Goal: Information Seeking & Learning: Learn about a topic

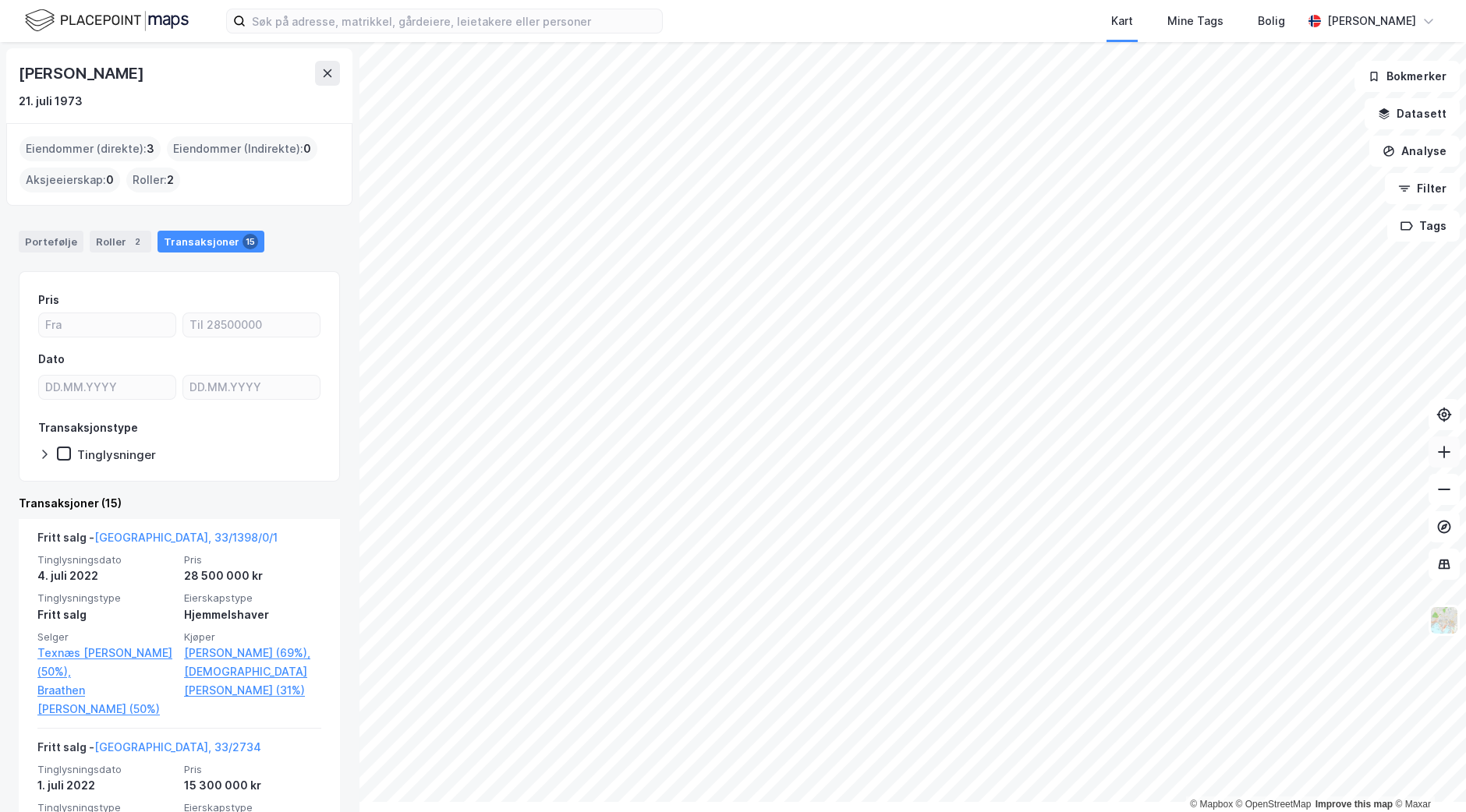
click at [1441, 468] on button at bounding box center [1444, 452] width 31 height 31
click at [1440, 468] on button at bounding box center [1444, 452] width 31 height 31
